Goal: Task Accomplishment & Management: Manage account settings

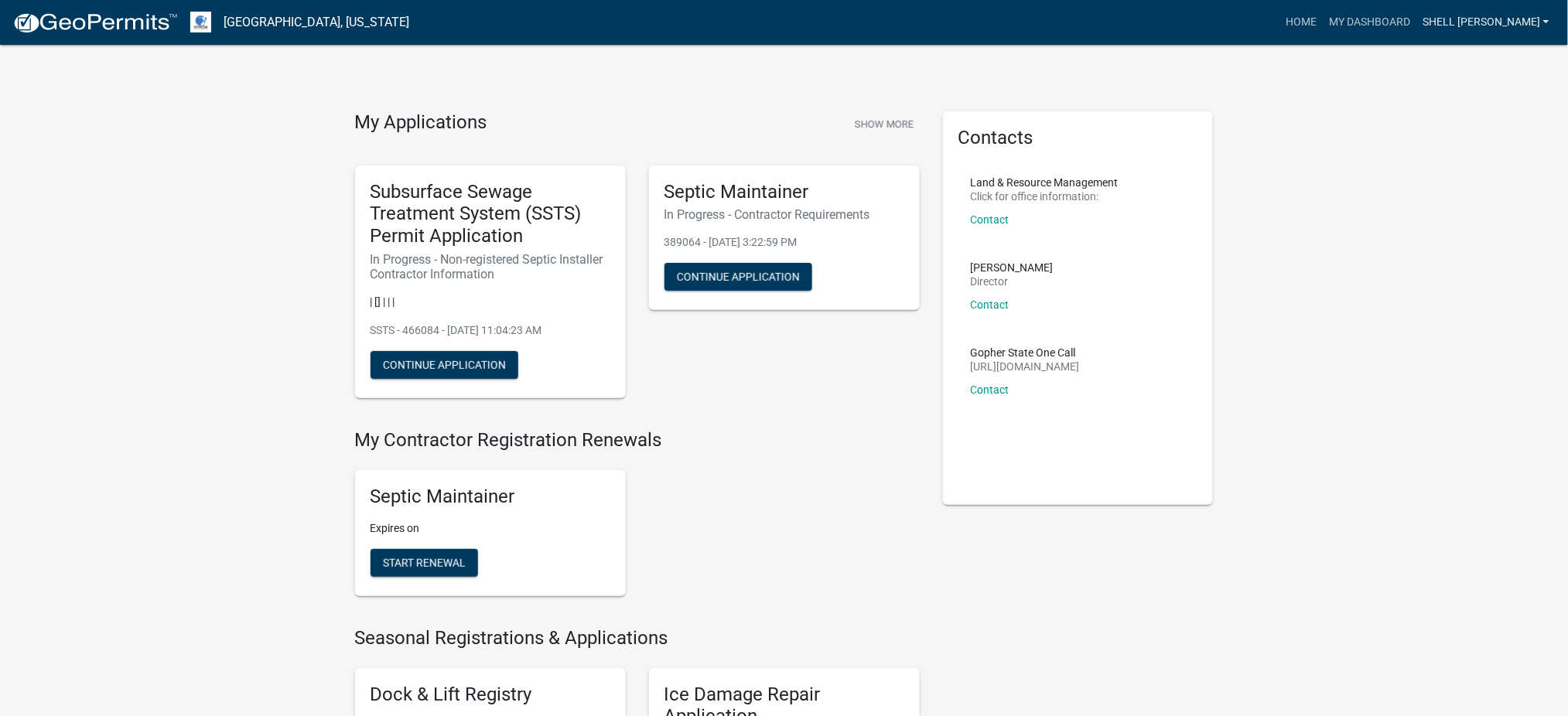
click at [1519, 17] on link "Shell [PERSON_NAME]" at bounding box center [1485, 22] width 139 height 29
click at [1480, 113] on link "Logout" at bounding box center [1494, 113] width 123 height 38
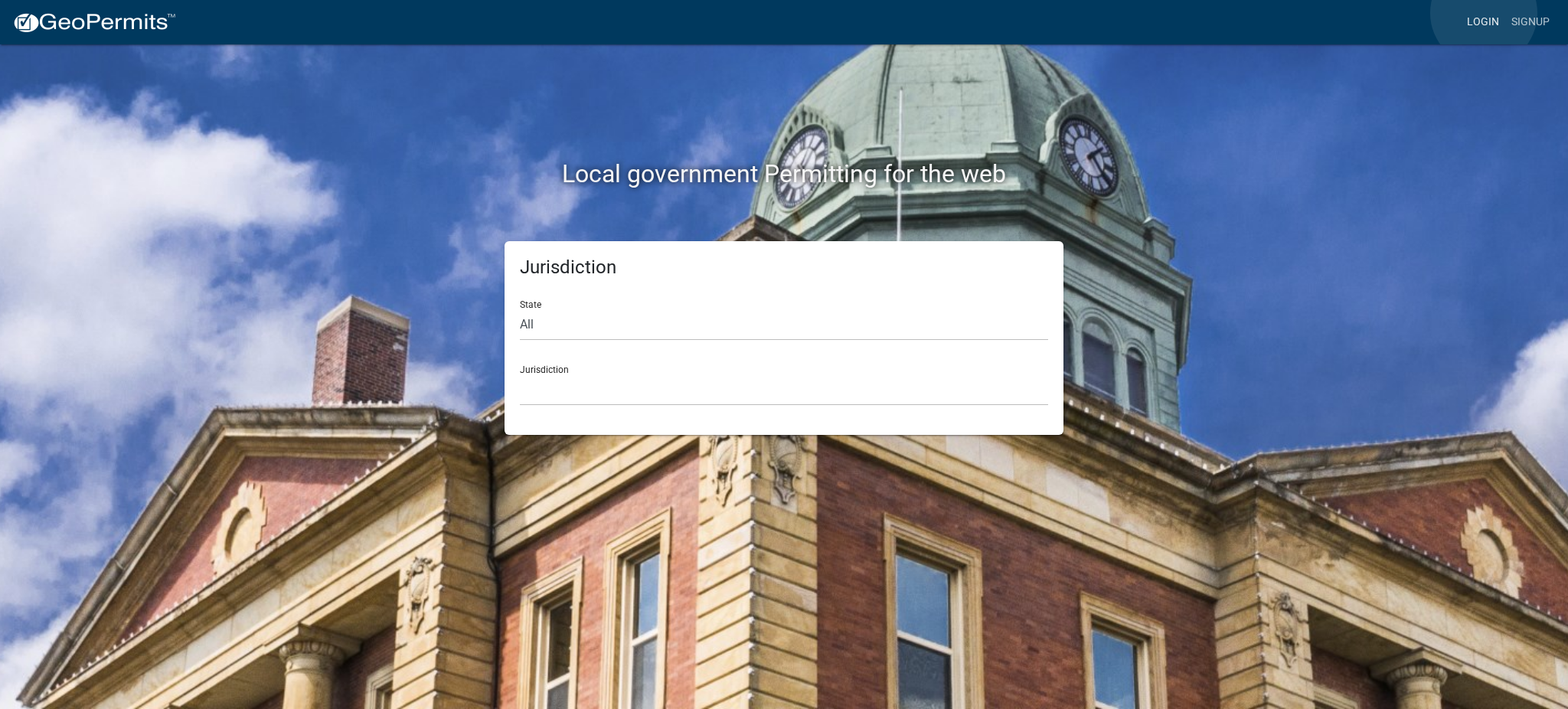
click at [1484, 13] on link "Login" at bounding box center [1483, 21] width 45 height 29
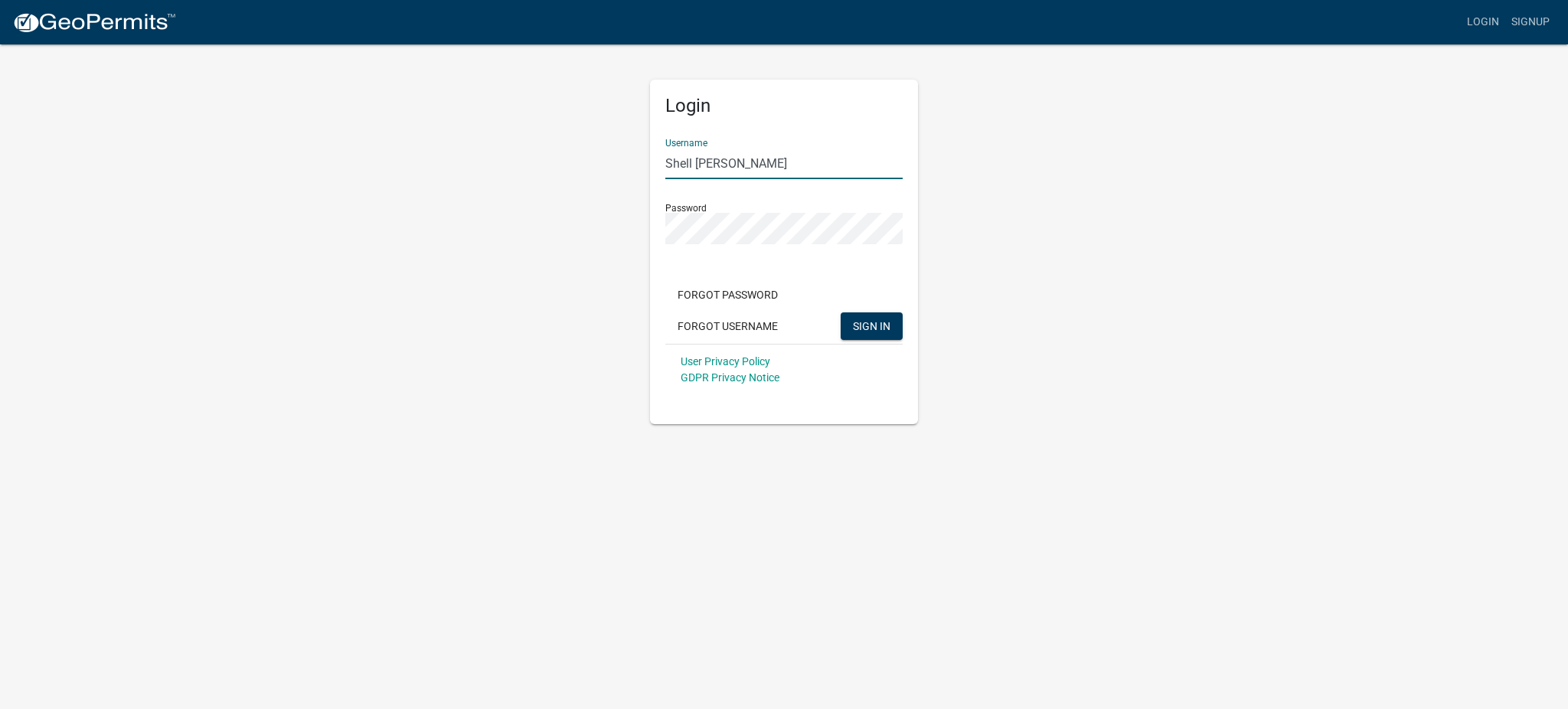
click at [755, 164] on input "Shell [PERSON_NAME]" at bounding box center [784, 163] width 238 height 31
type input "MJevne"
click at [864, 328] on span "SIGN IN" at bounding box center [871, 325] width 37 height 12
